Goal: Navigation & Orientation: Understand site structure

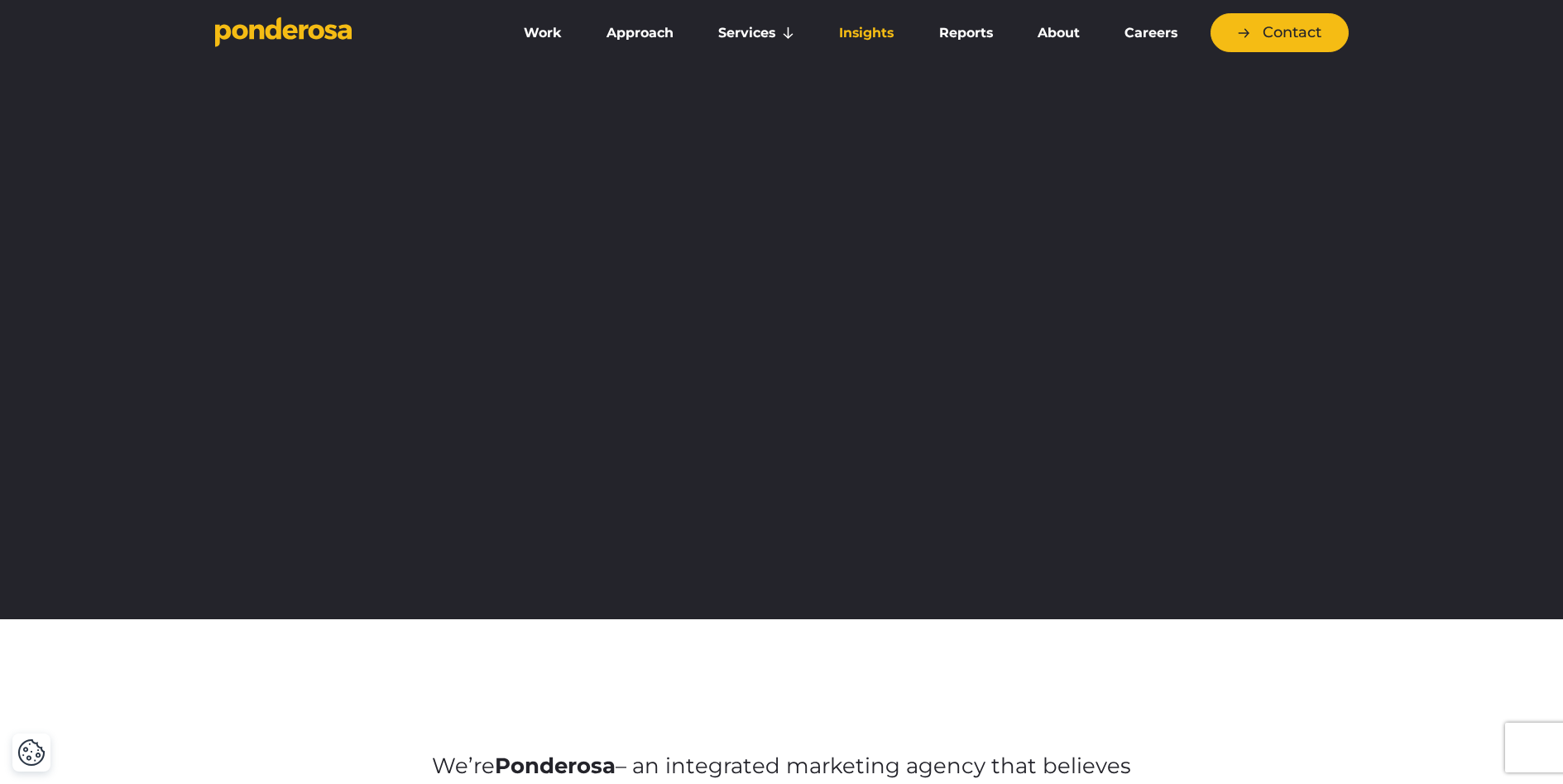
click at [863, 32] on link "Insights" at bounding box center [866, 33] width 93 height 34
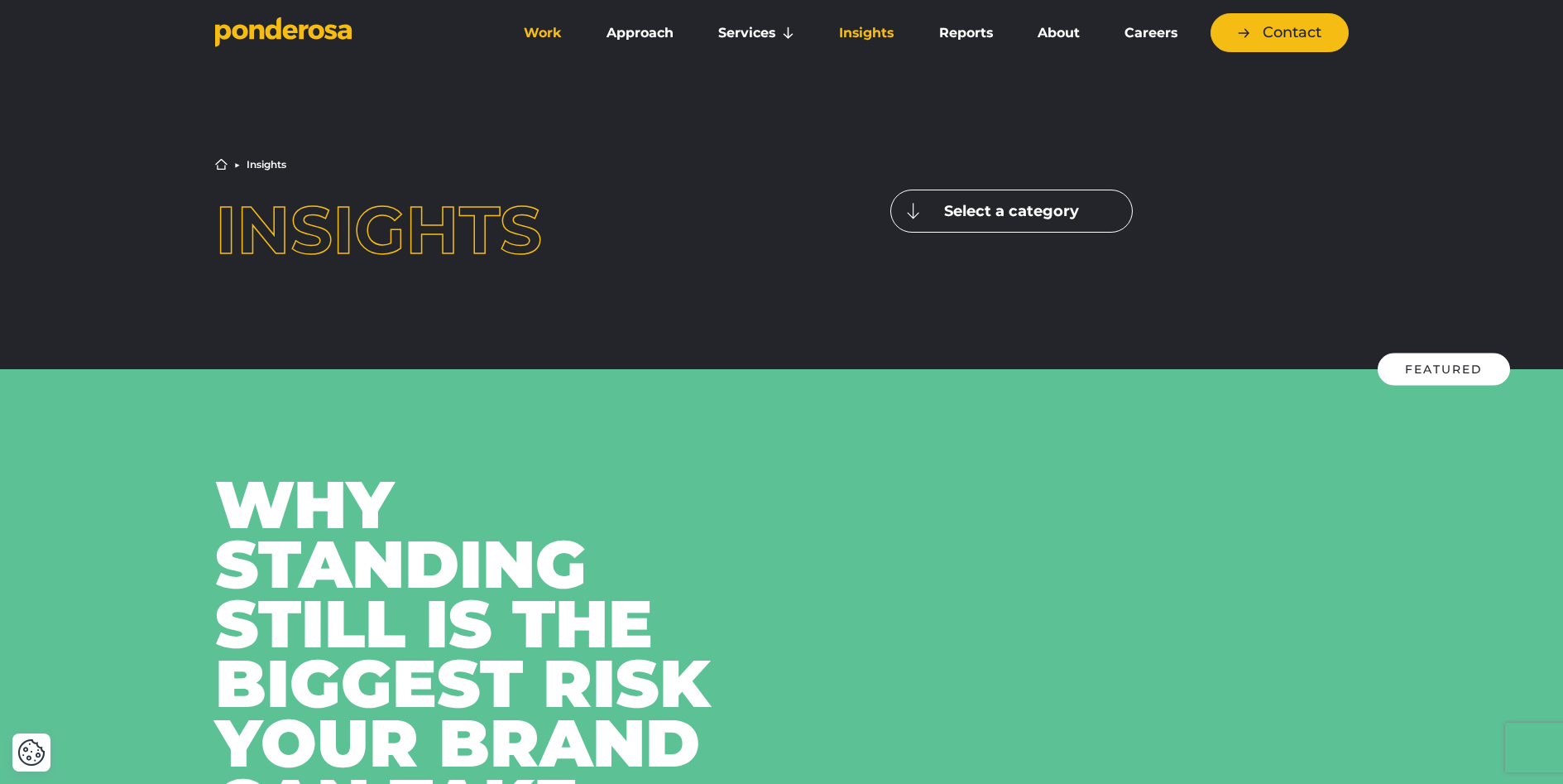
click at [540, 31] on link "Work" at bounding box center [543, 33] width 77 height 34
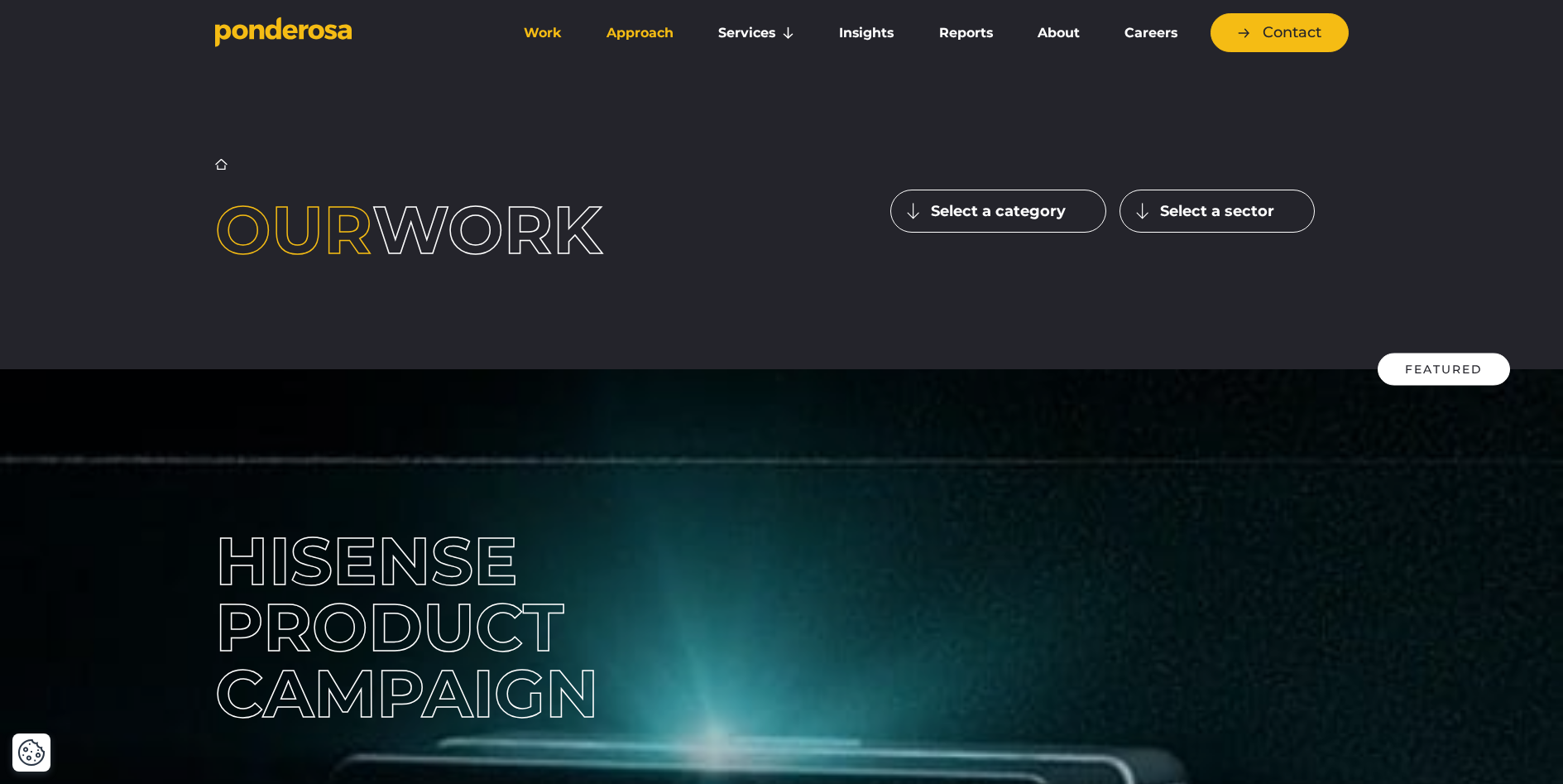
click at [630, 34] on link "Approach" at bounding box center [639, 33] width 105 height 34
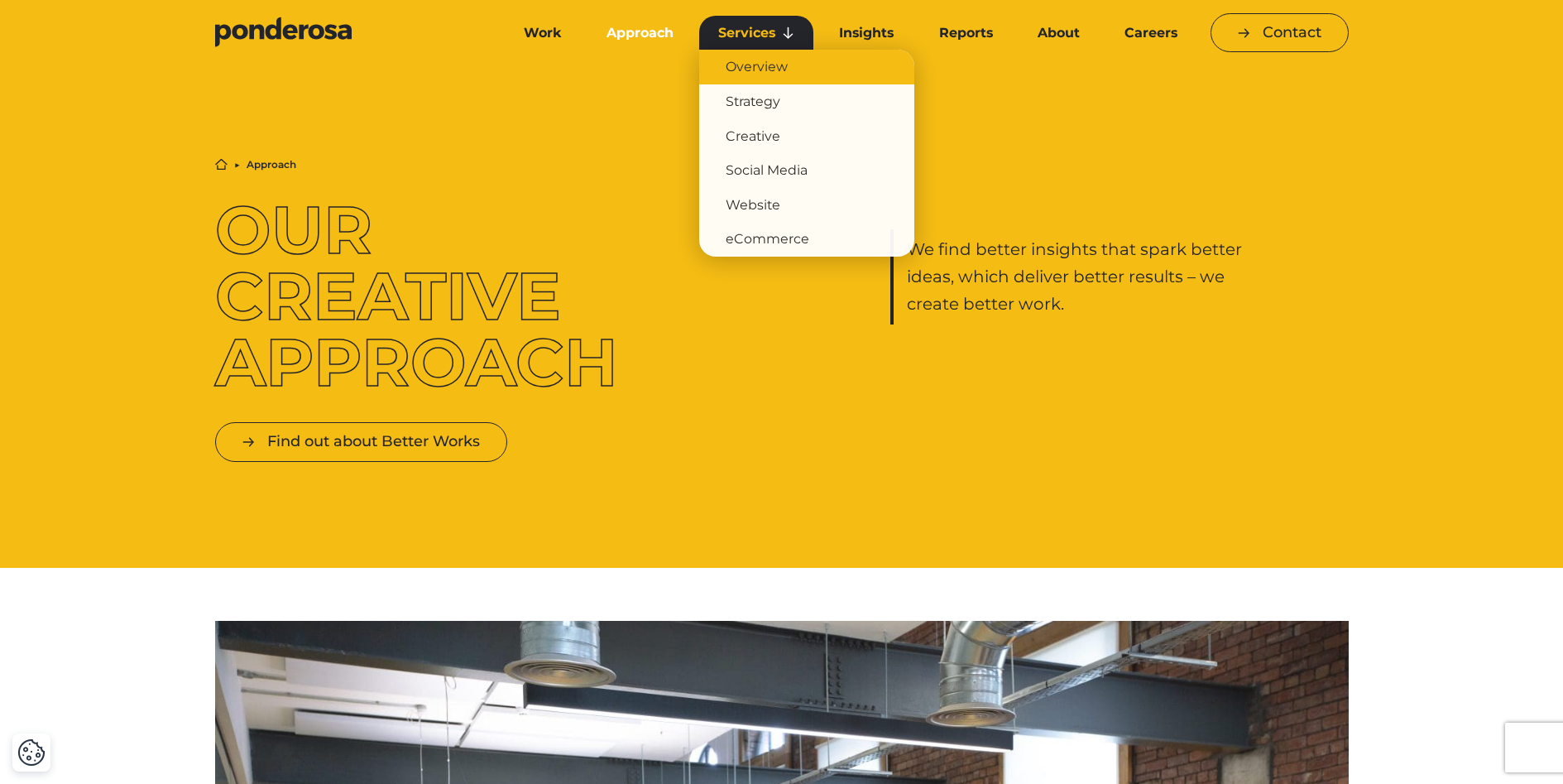
click at [756, 71] on link "Overview" at bounding box center [807, 66] width 215 height 34
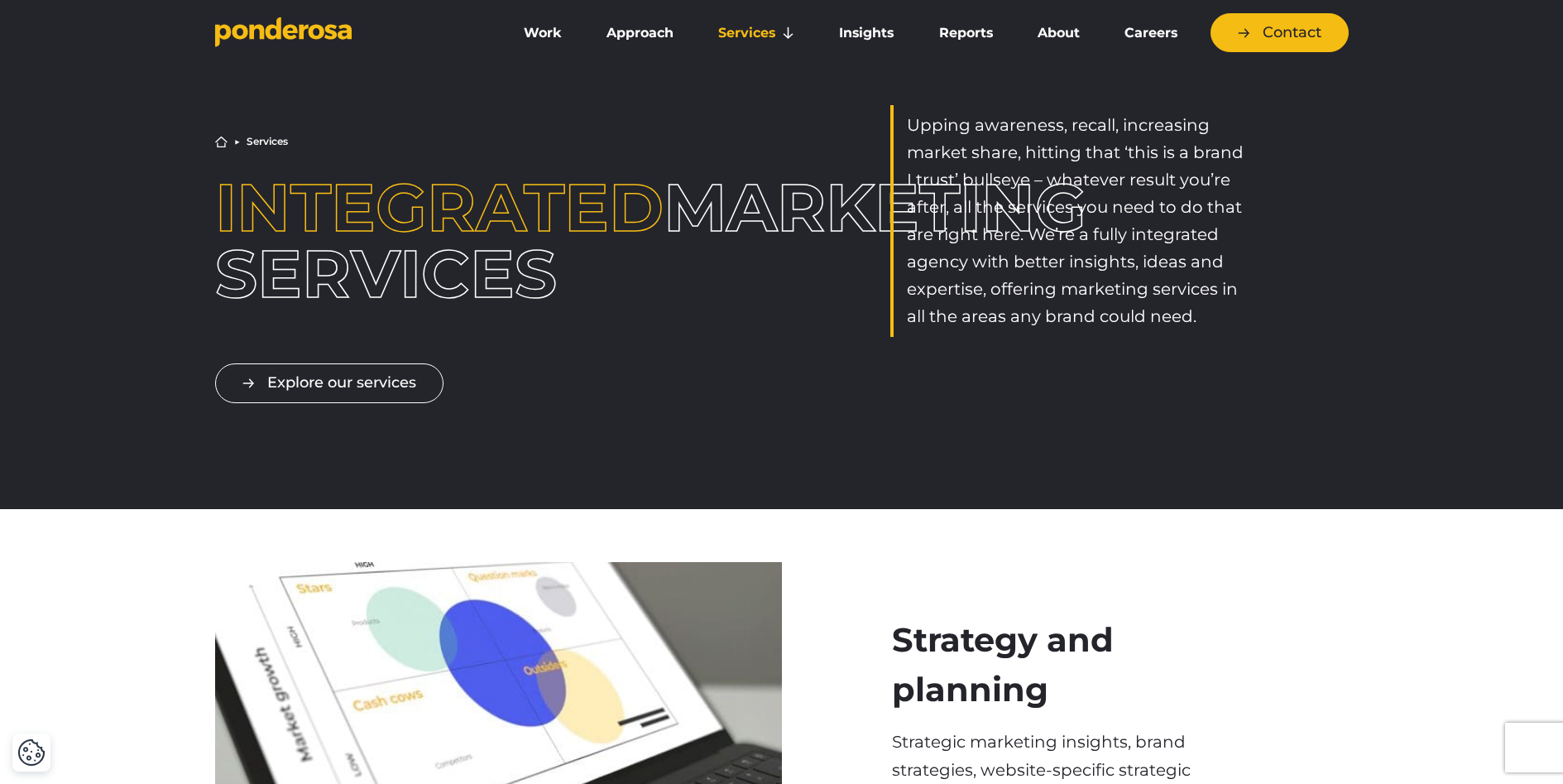
click at [320, 29] on icon "Go to homepage" at bounding box center [315, 32] width 16 height 15
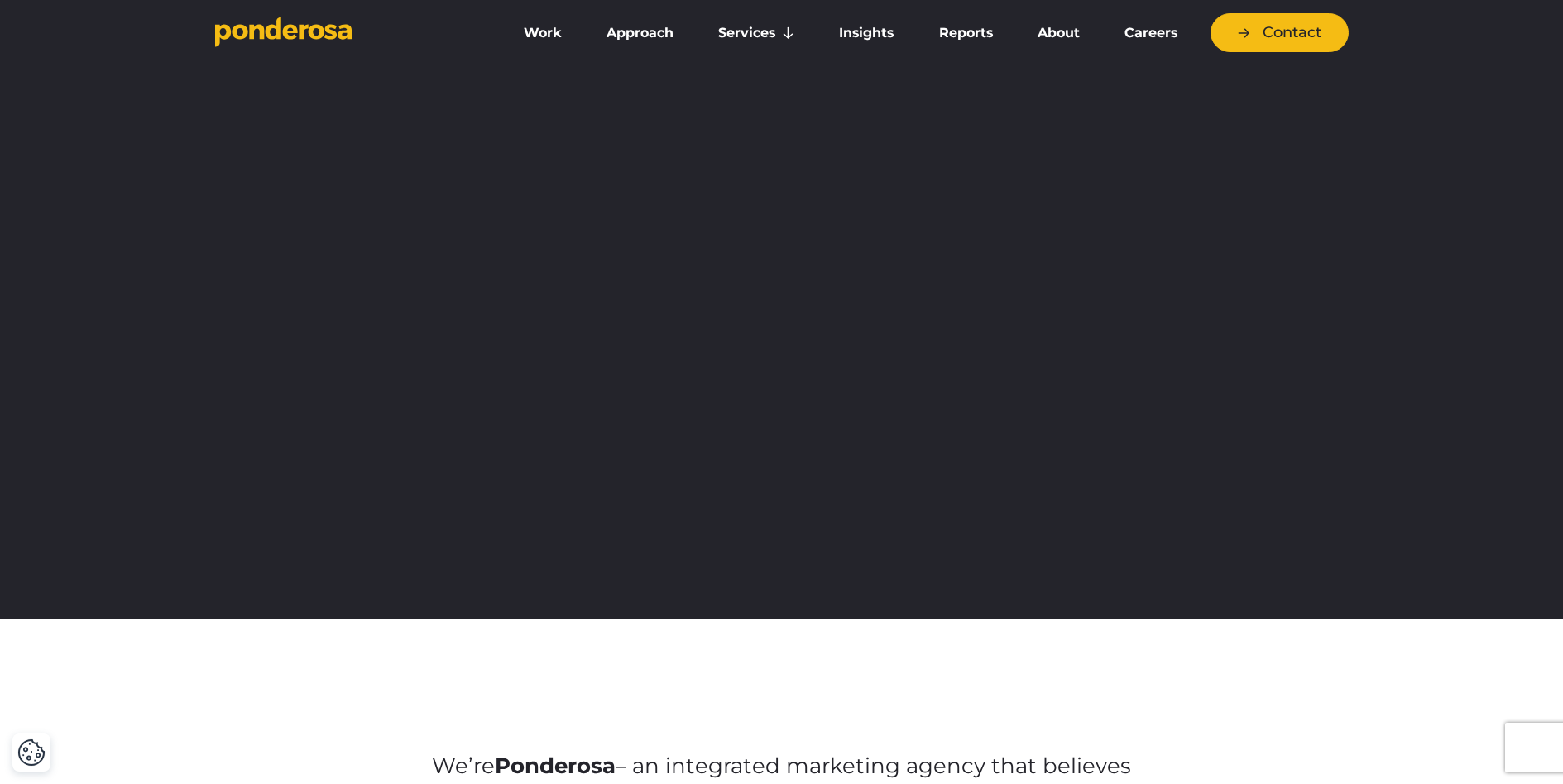
click at [299, 33] on icon "Go to homepage" at bounding box center [303, 32] width 9 height 15
